Goal: Transaction & Acquisition: Book appointment/travel/reservation

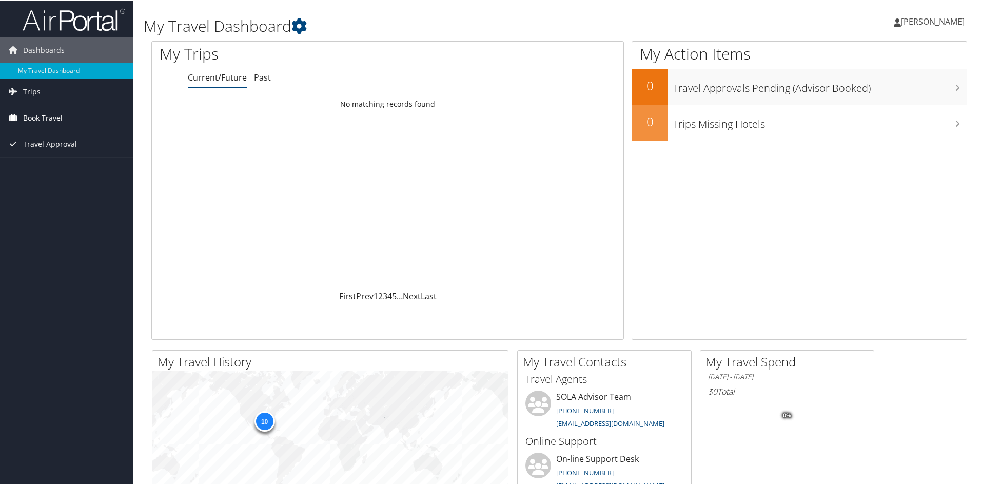
click at [89, 119] on link "Book Travel" at bounding box center [66, 117] width 133 height 26
click at [68, 151] on link "Book/Manage Online Trips" at bounding box center [66, 152] width 133 height 15
